Goal: Navigation & Orientation: Find specific page/section

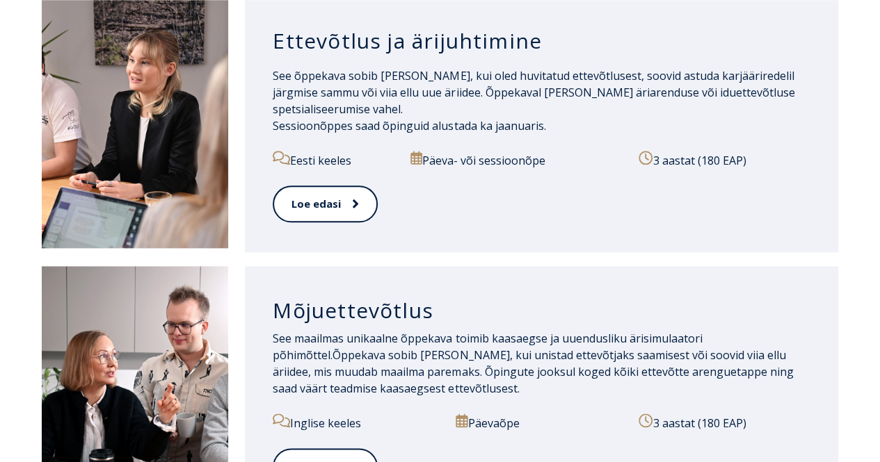
scroll to position [695, 0]
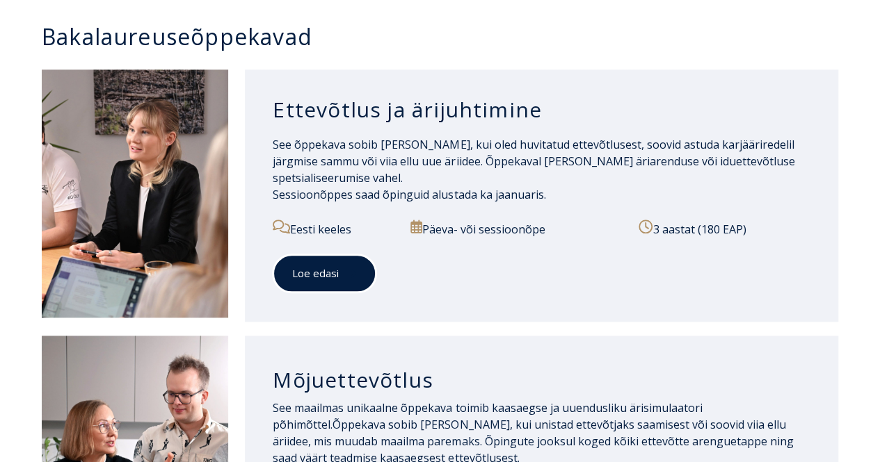
click at [331, 267] on link "Loe edasi" at bounding box center [325, 274] width 104 height 38
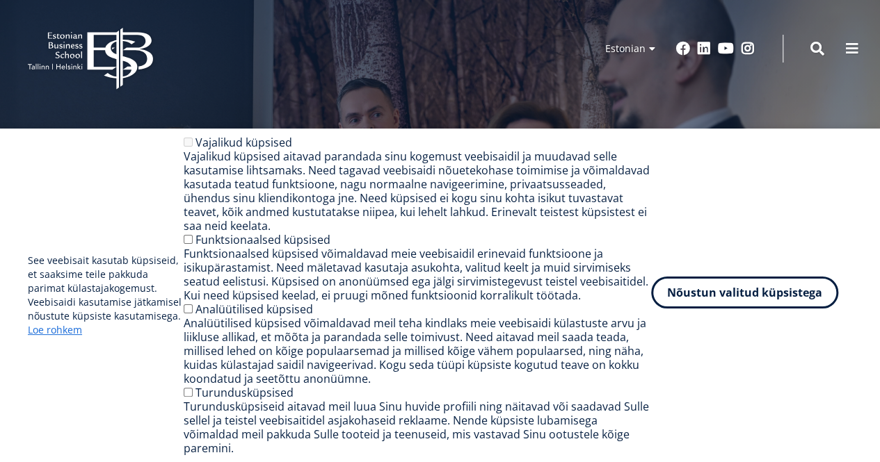
click at [798, 291] on button "Nõustun valitud küpsistega" at bounding box center [744, 293] width 187 height 32
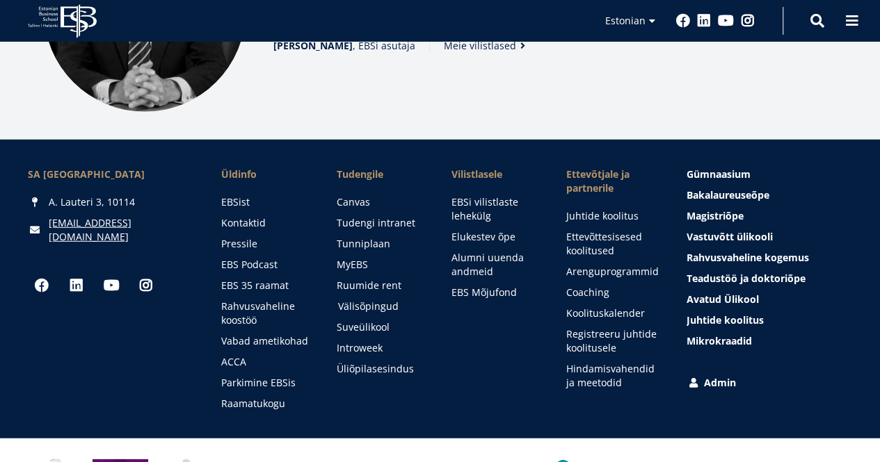
scroll to position [1362, 0]
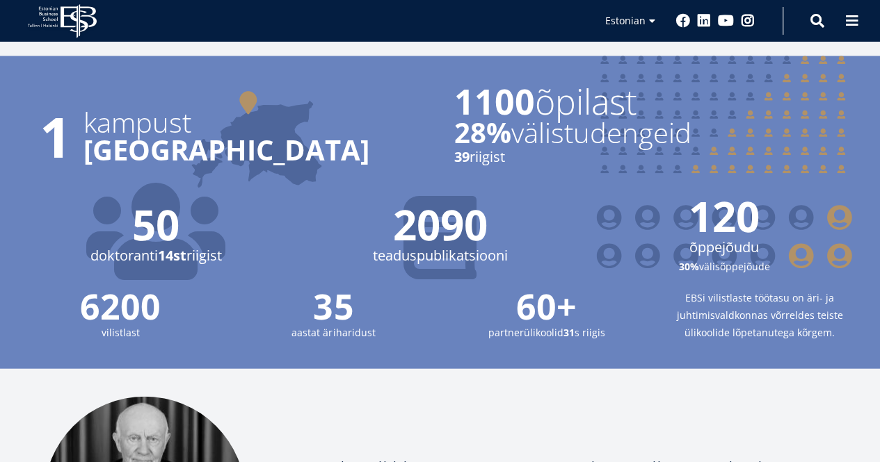
click at [63, 18] on icon at bounding box center [78, 21] width 36 height 34
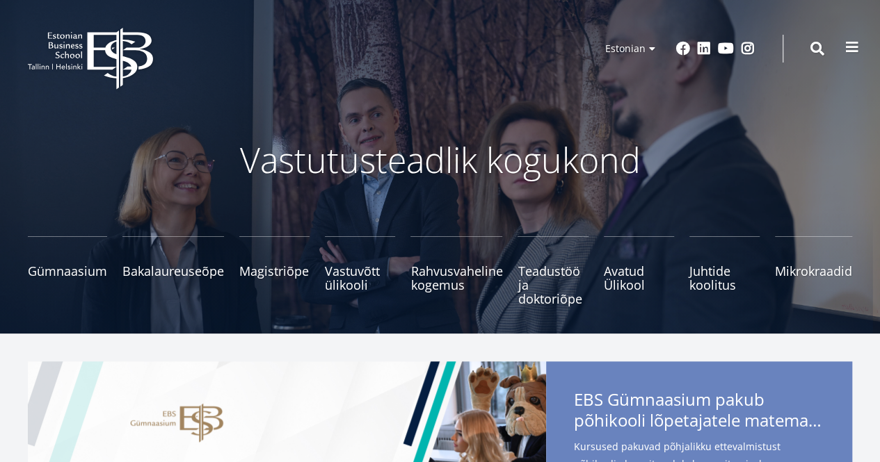
click at [845, 49] on span at bounding box center [852, 47] width 14 height 14
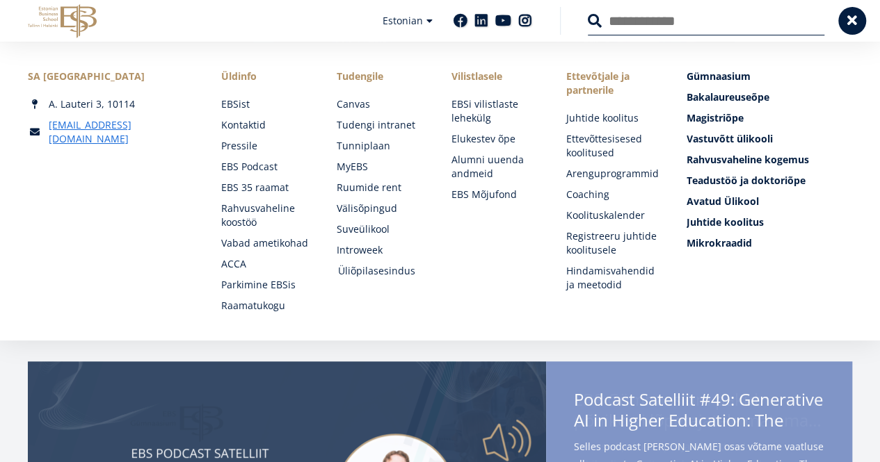
click at [364, 273] on link "Üliõpilasesindus" at bounding box center [380, 271] width 87 height 14
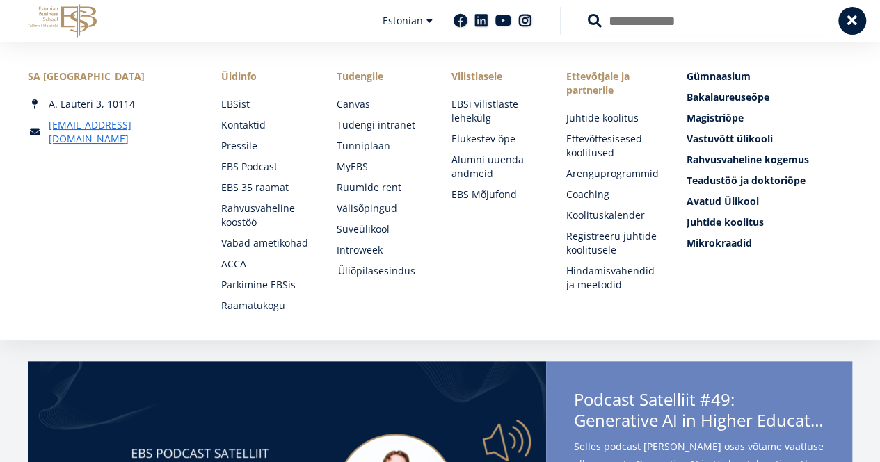
click at [355, 273] on link "Üliõpilasesindus" at bounding box center [380, 271] width 87 height 14
